Goal: Check status: Check status

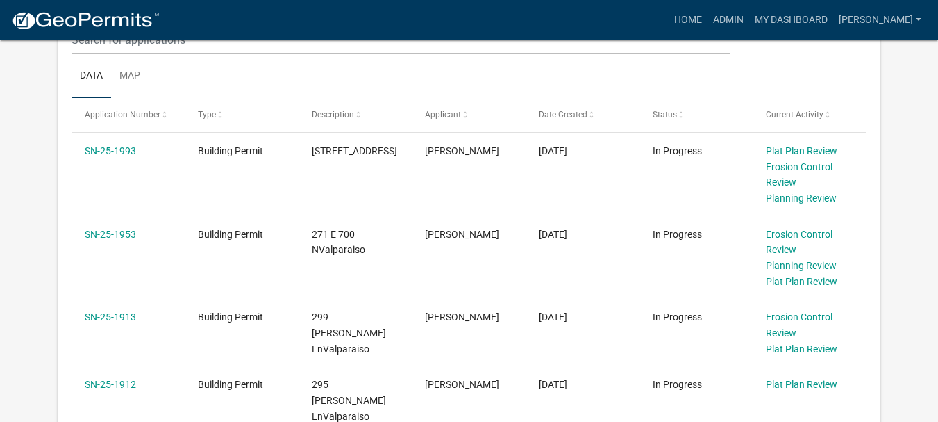
scroll to position [486, 0]
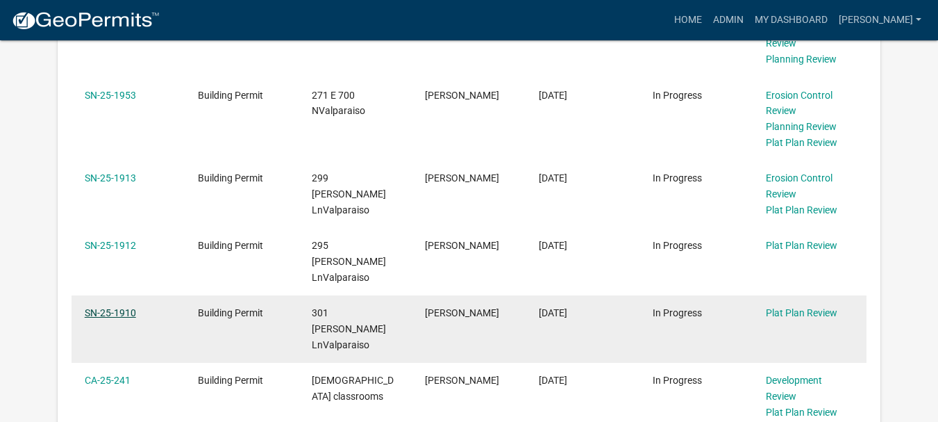
click at [112, 307] on link "SN-25-1910" at bounding box center [110, 312] width 51 height 11
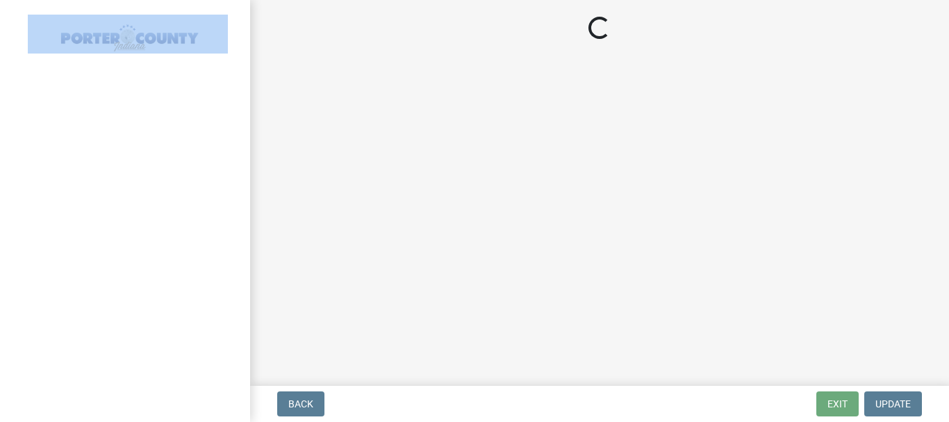
click at [110, 296] on div at bounding box center [125, 211] width 250 height 422
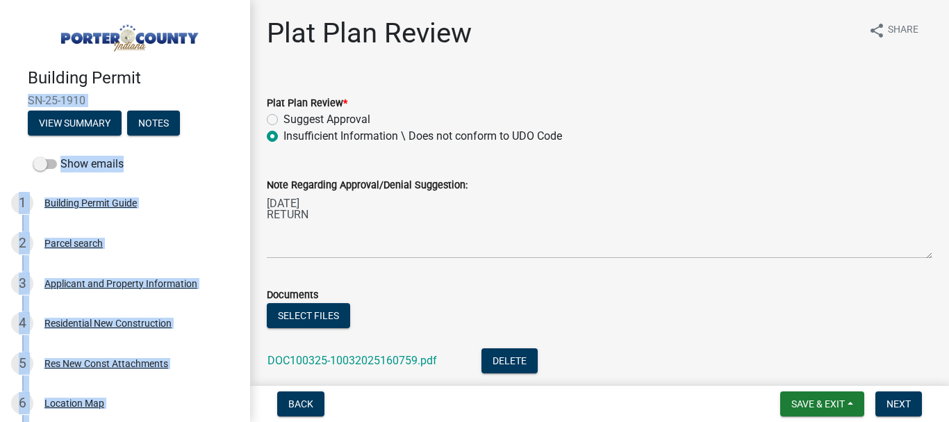
scroll to position [97, 0]
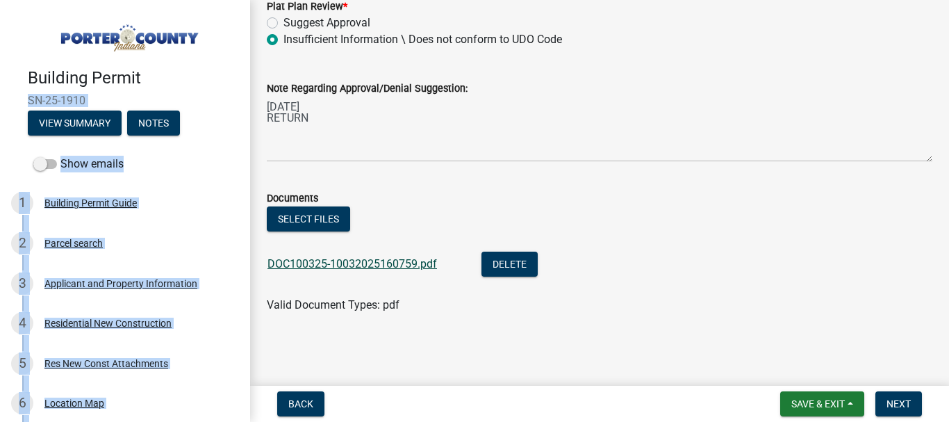
click at [369, 263] on link "DOC100325-10032025160759.pdf" at bounding box center [351, 263] width 169 height 13
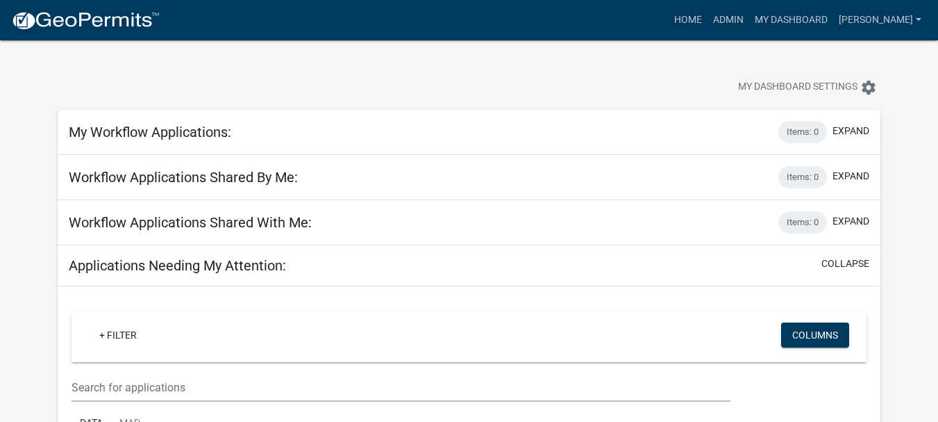
scroll to position [347, 0]
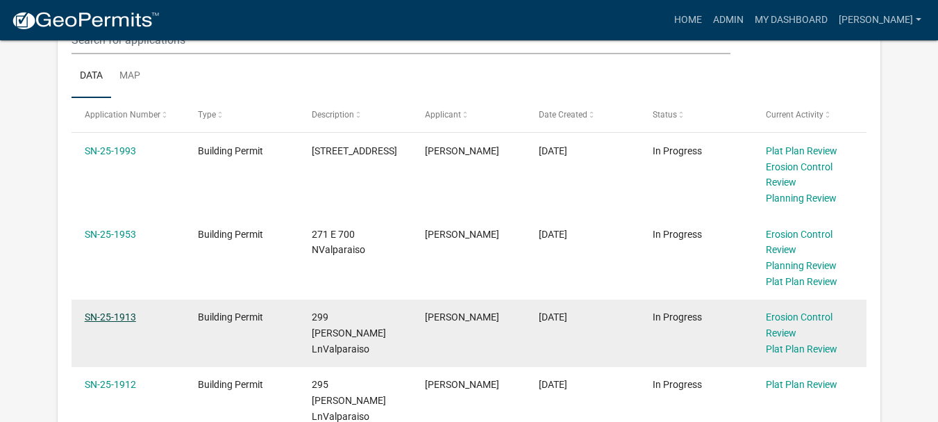
click at [111, 313] on link "SN-25-1913" at bounding box center [110, 316] width 51 height 11
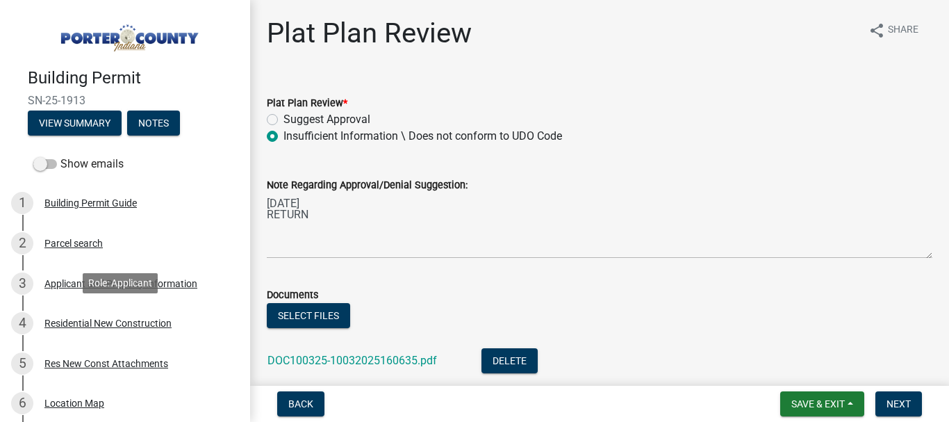
scroll to position [69, 0]
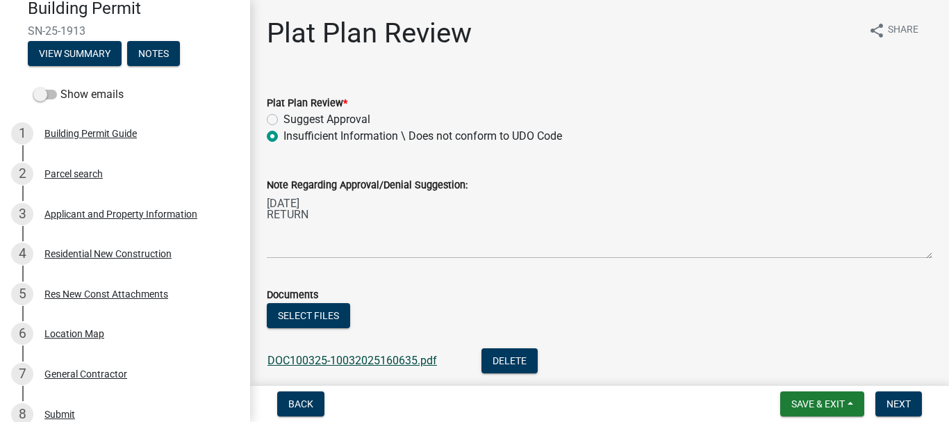
click at [380, 361] on link "DOC100325-10032025160635.pdf" at bounding box center [351, 360] width 169 height 13
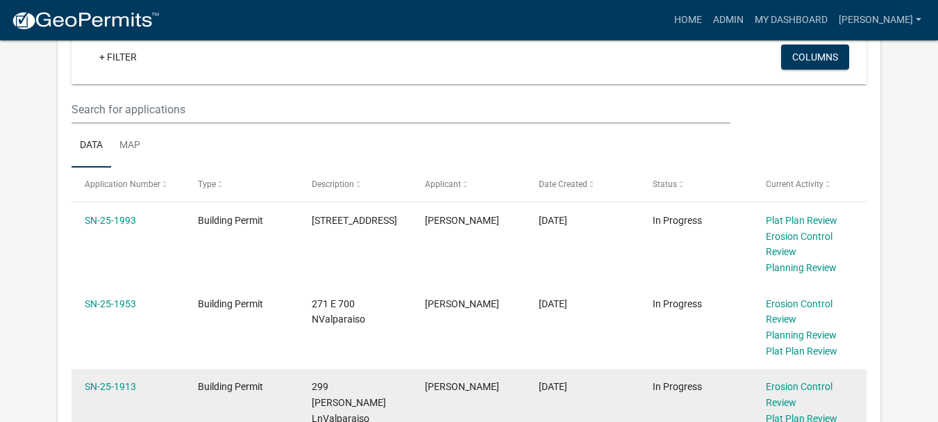
scroll to position [417, 0]
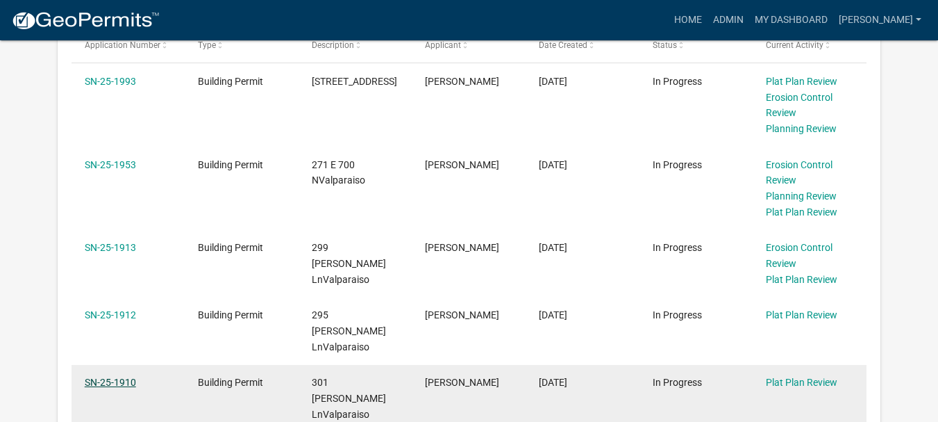
click at [124, 376] on link "SN-25-1910" at bounding box center [110, 381] width 51 height 11
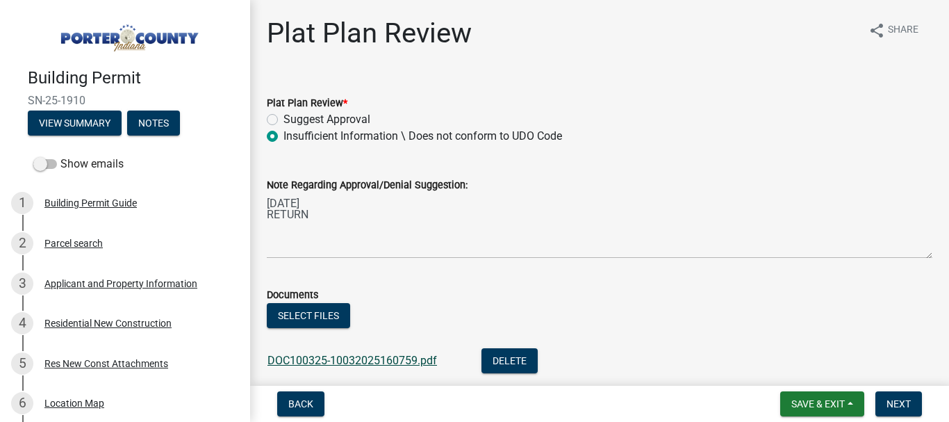
click at [374, 360] on link "DOC100325-10032025160759.pdf" at bounding box center [351, 360] width 169 height 13
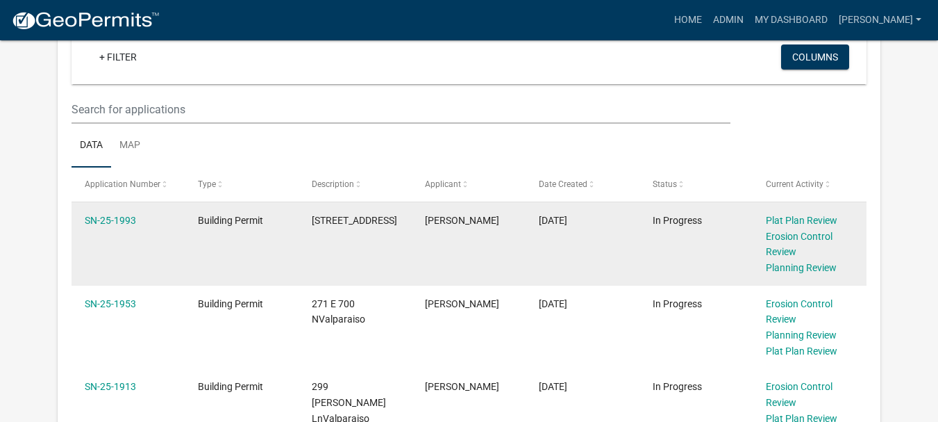
scroll to position [347, 0]
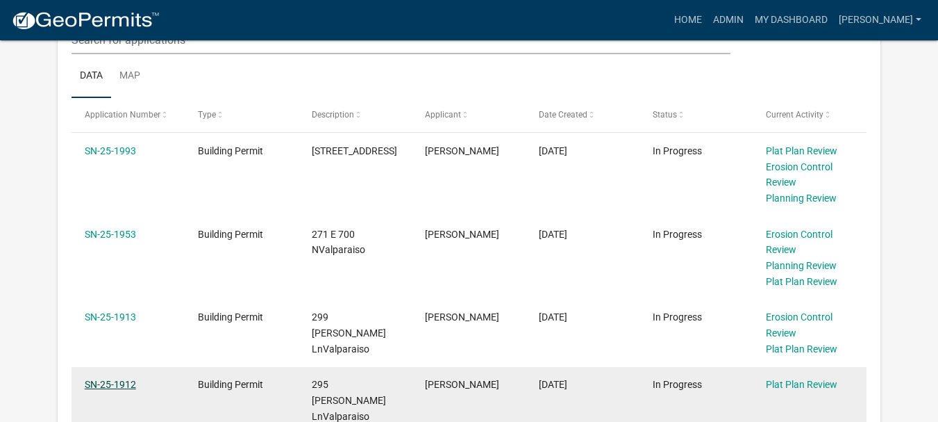
click at [109, 387] on link "SN-25-1912" at bounding box center [110, 384] width 51 height 11
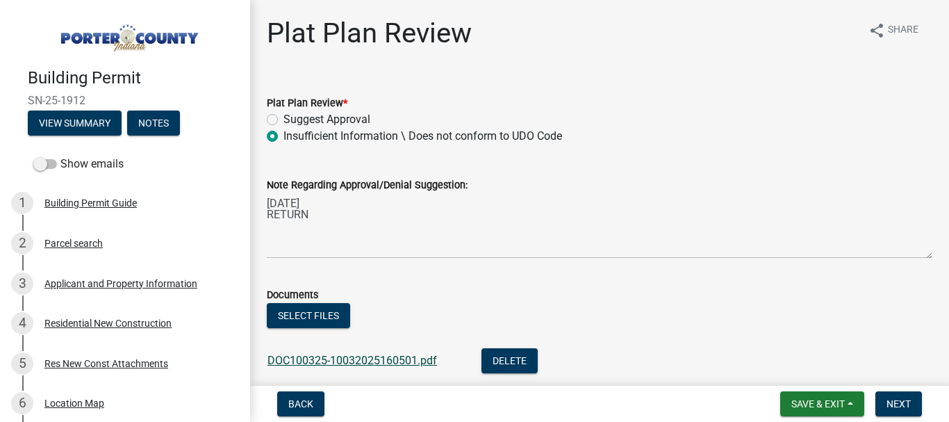
click at [405, 361] on link "DOC100325-10032025160501.pdf" at bounding box center [351, 360] width 169 height 13
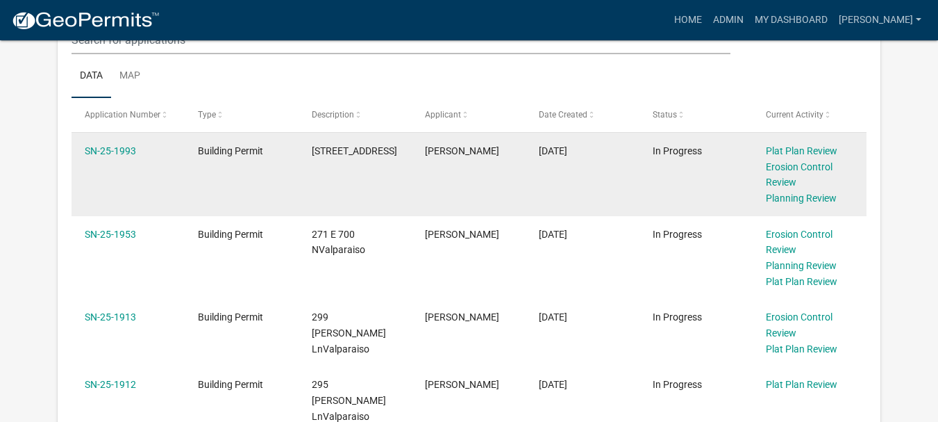
scroll to position [417, 0]
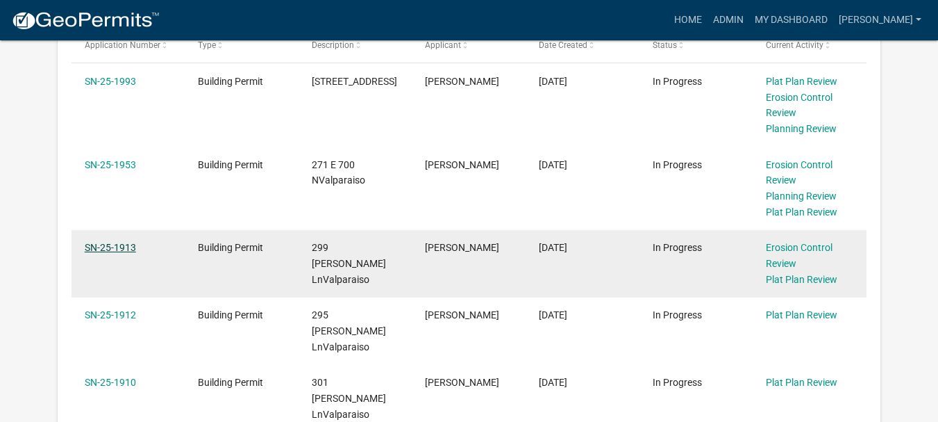
click at [112, 249] on link "SN-25-1913" at bounding box center [110, 247] width 51 height 11
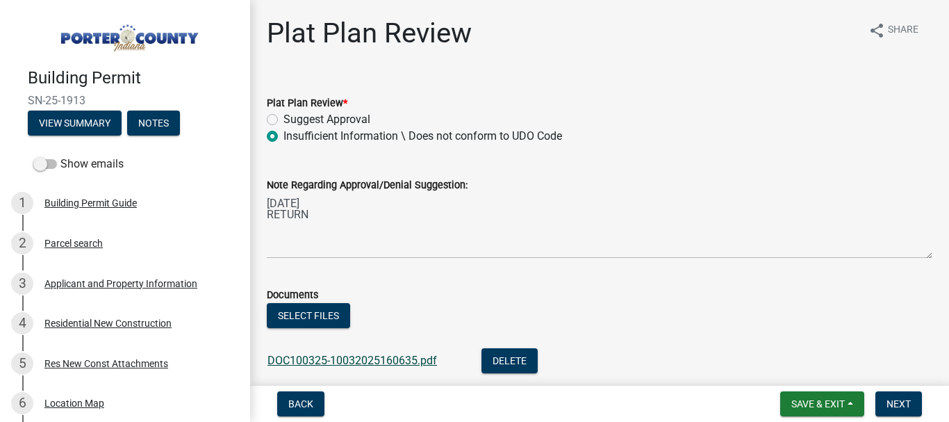
click at [396, 355] on link "DOC100325-10032025160635.pdf" at bounding box center [351, 360] width 169 height 13
